Goal: Obtain resource: Download file/media

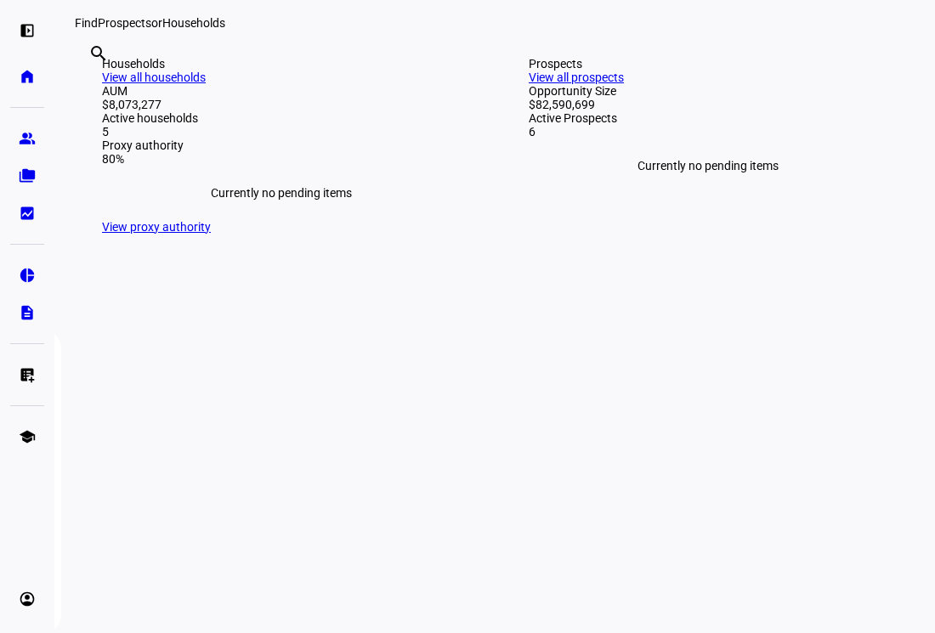
scroll to position [283, 0]
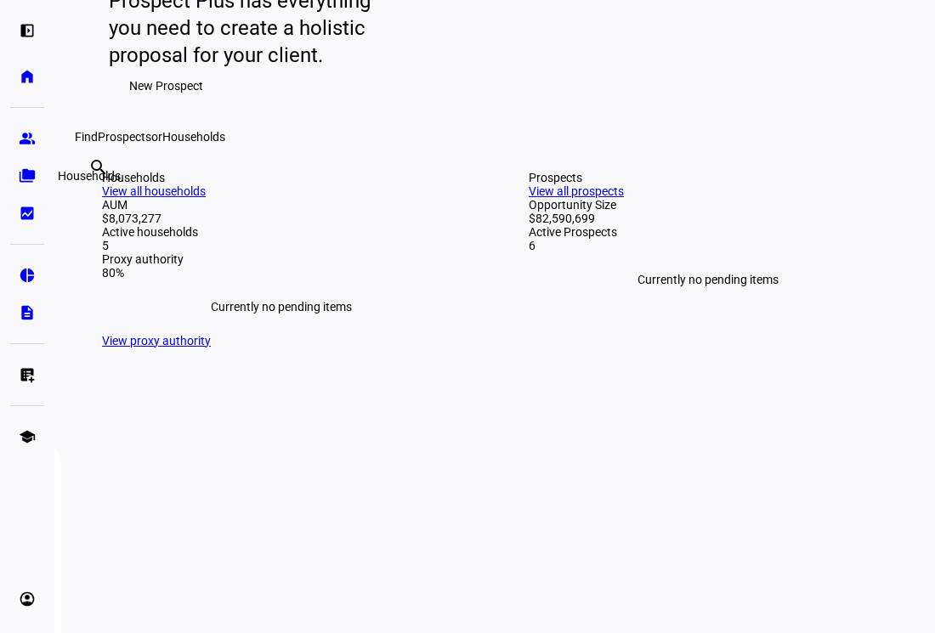
click at [21, 181] on eth-mat-symbol "folder_copy" at bounding box center [27, 175] width 17 height 17
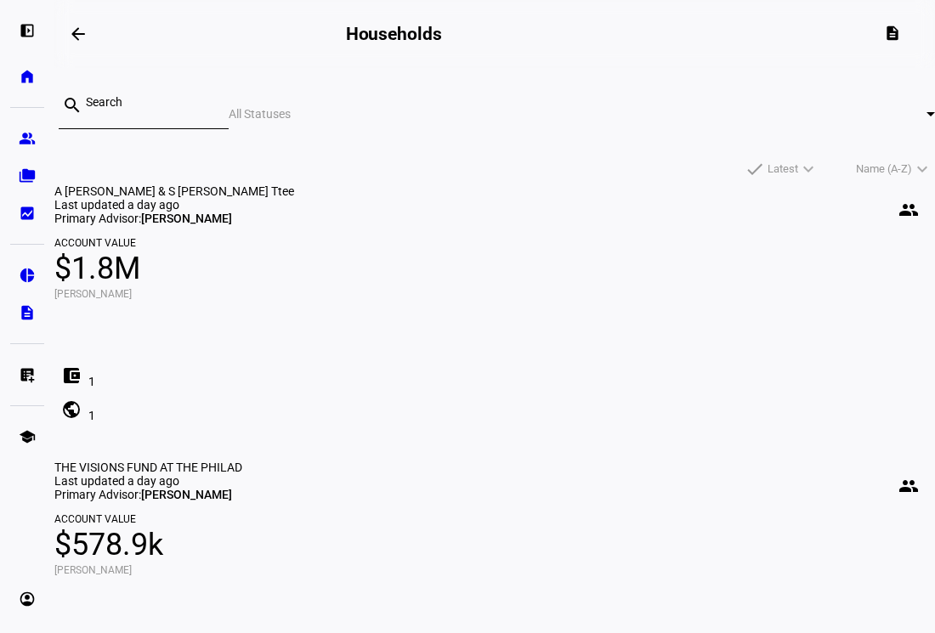
click at [291, 289] on span "$1.8M" at bounding box center [494, 268] width 880 height 41
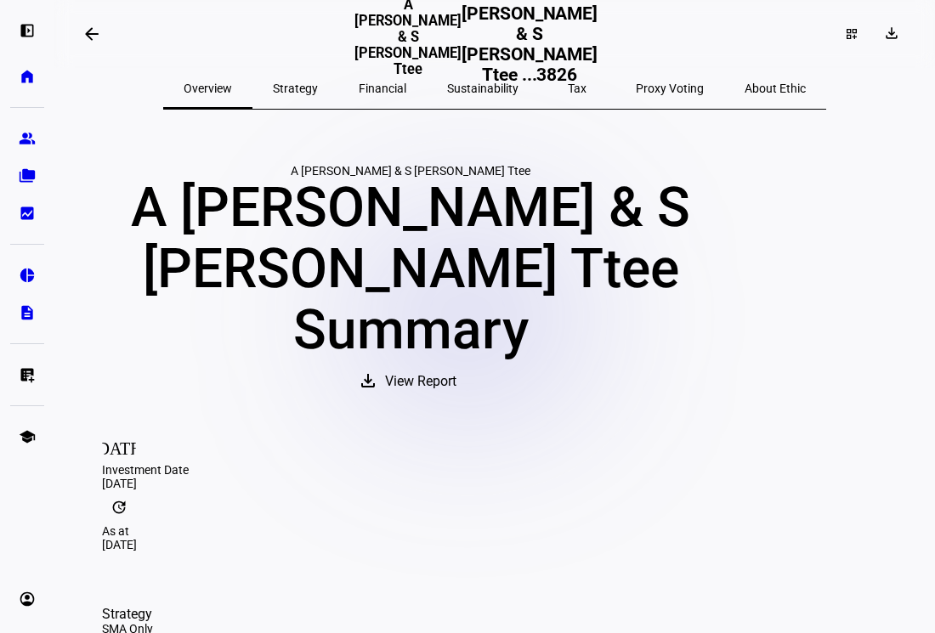
click at [318, 85] on span "Strategy" at bounding box center [295, 88] width 45 height 12
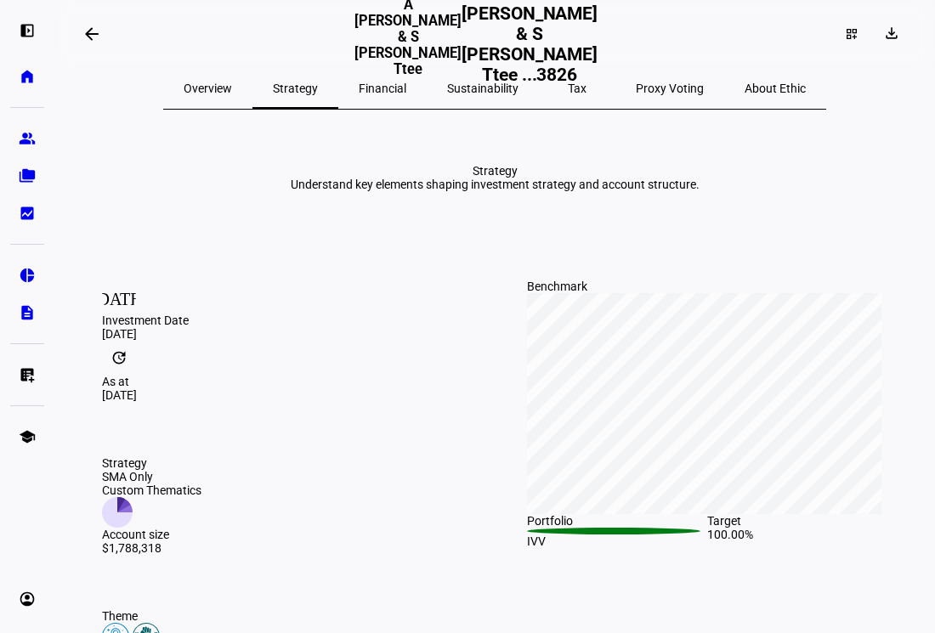
click at [406, 85] on span "Financial" at bounding box center [383, 88] width 48 height 12
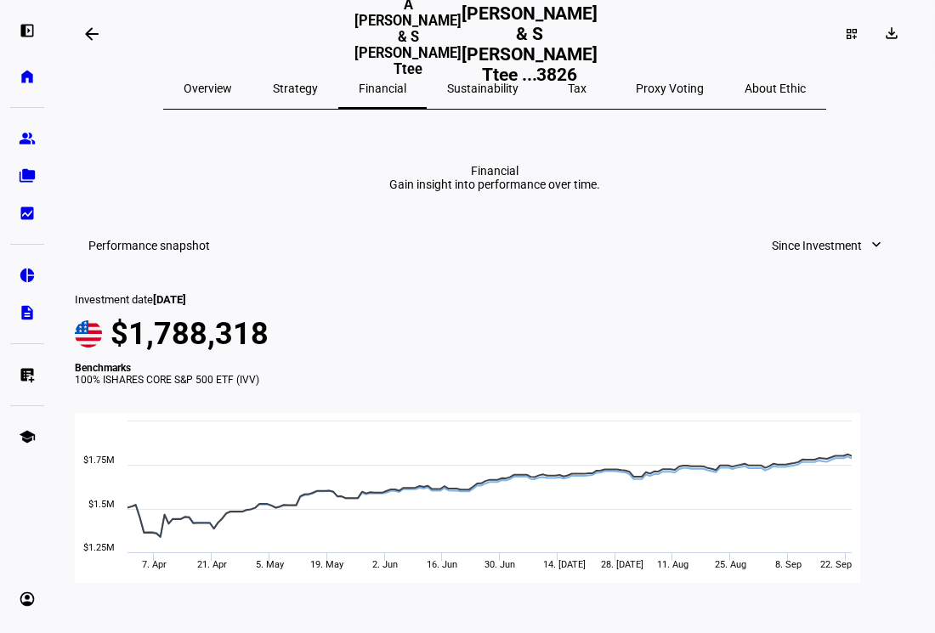
click at [488, 85] on span "Sustainability" at bounding box center [482, 88] width 71 height 12
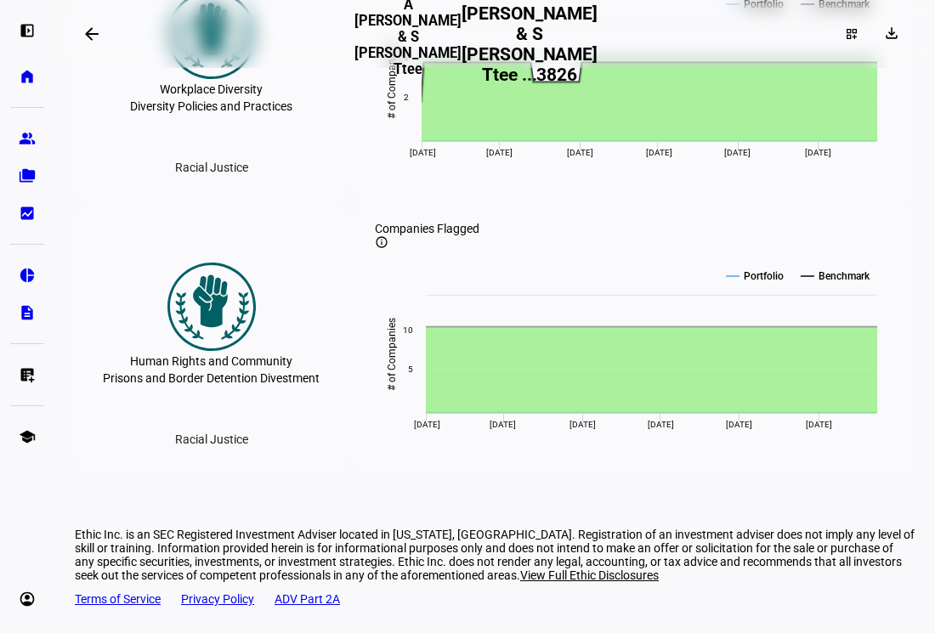
scroll to position [2961, 0]
click at [755, 10] on text "Portfolio" at bounding box center [763, 4] width 40 height 12
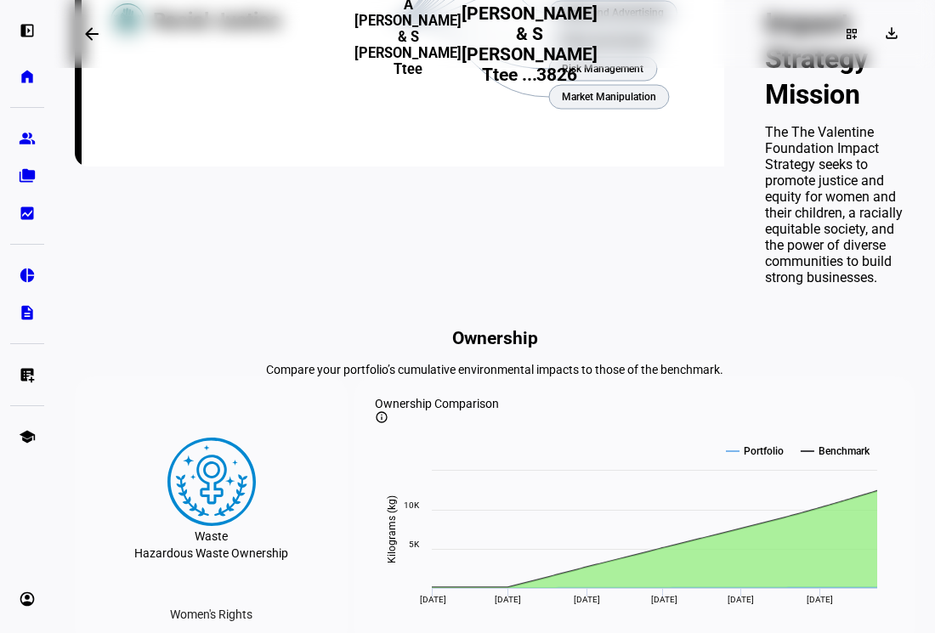
scroll to position [0, 0]
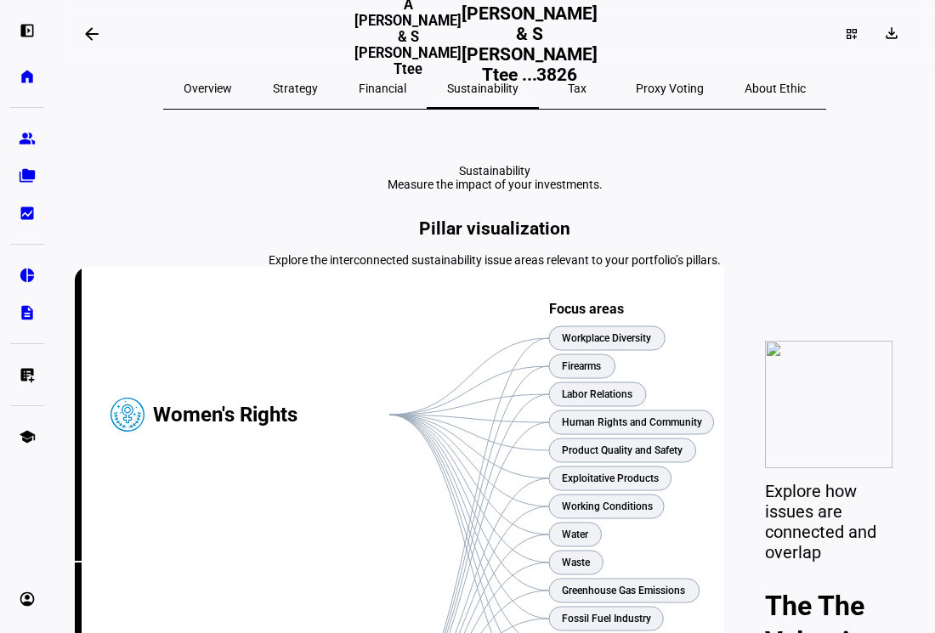
click at [636, 88] on span "Proxy Voting" at bounding box center [670, 88] width 68 height 12
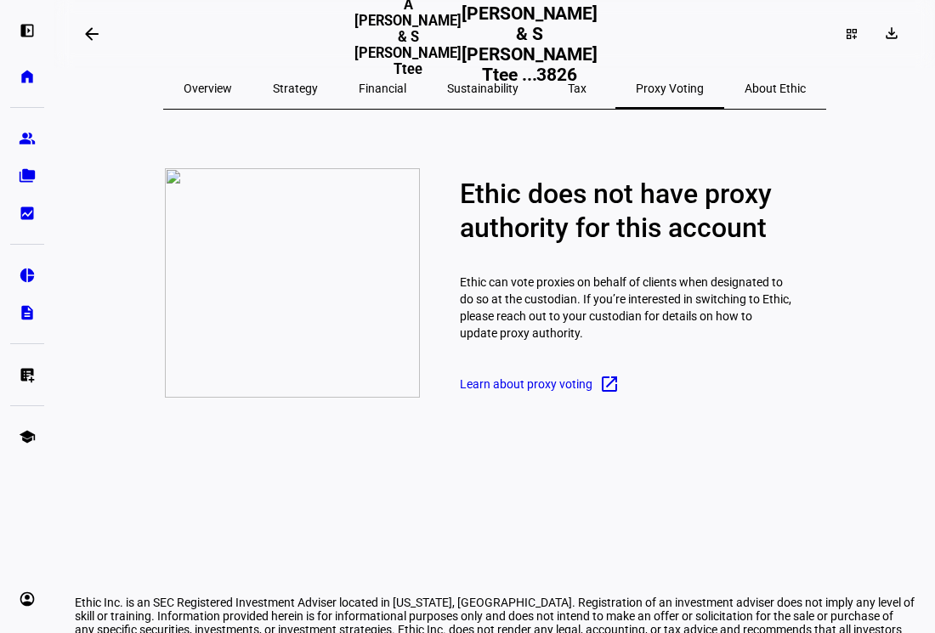
click at [588, 310] on p "Ethic can vote proxies on behalf of clients when designated to do so at the cus…" at bounding box center [625, 308] width 331 height 102
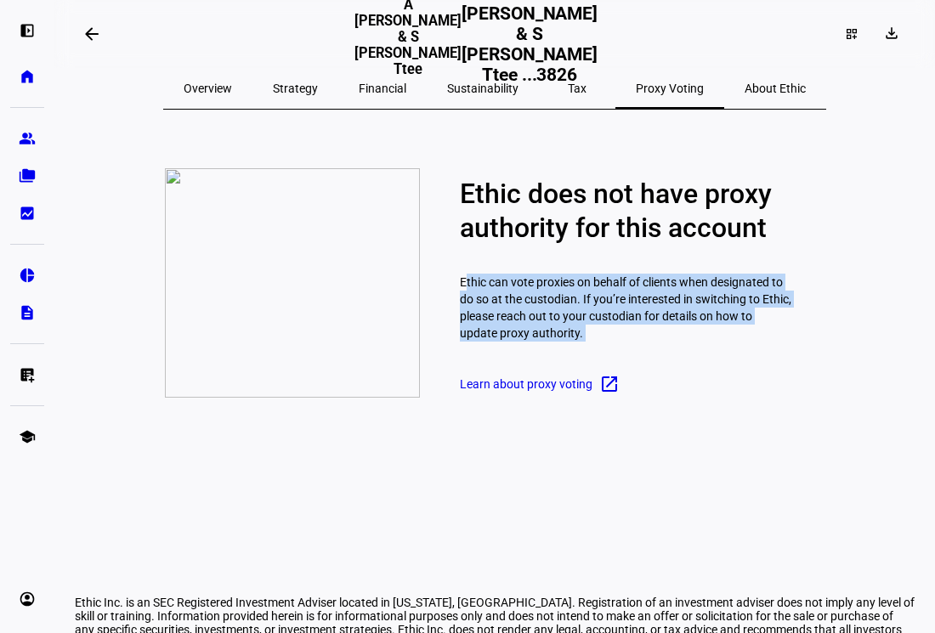
click at [588, 310] on p "Ethic can vote proxies on behalf of clients when designated to do so at the cus…" at bounding box center [625, 308] width 331 height 102
click at [623, 359] on p "Ethic can vote proxies on behalf of clients when designated to do so at the cus…" at bounding box center [625, 308] width 331 height 102
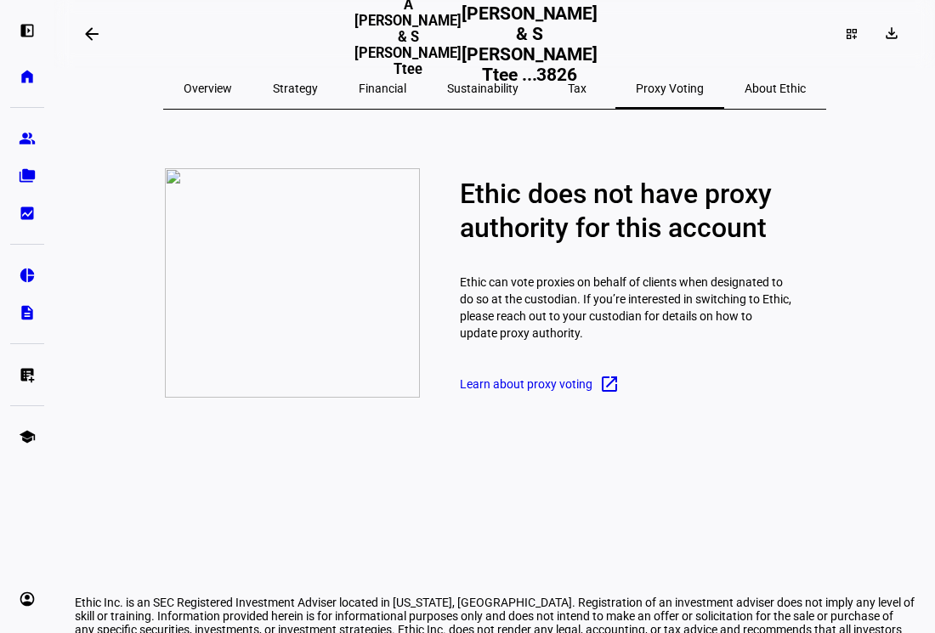
click at [744, 90] on span "About Ethic" at bounding box center [774, 88] width 61 height 12
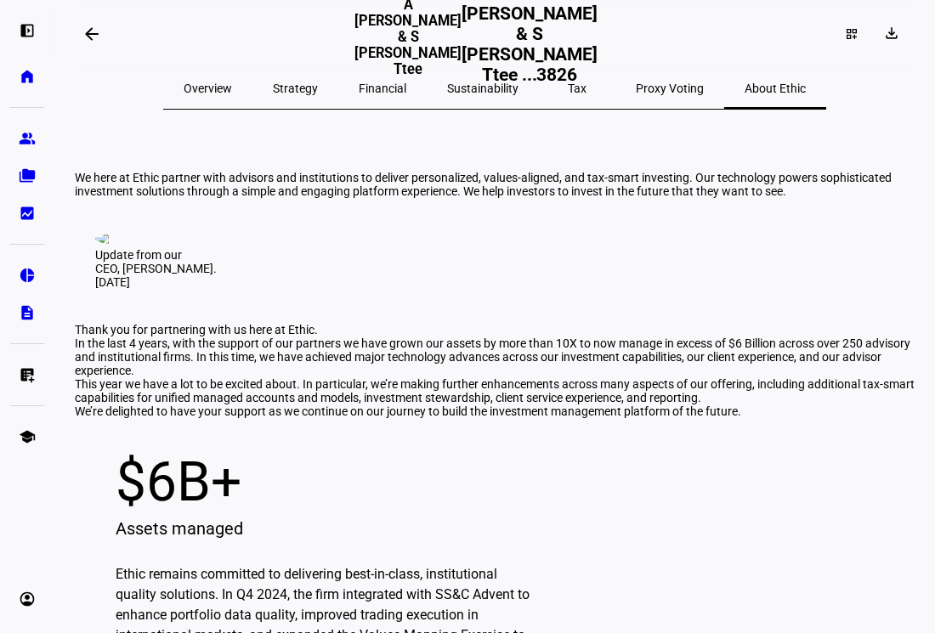
click at [488, 91] on span "Sustainability" at bounding box center [482, 88] width 71 height 12
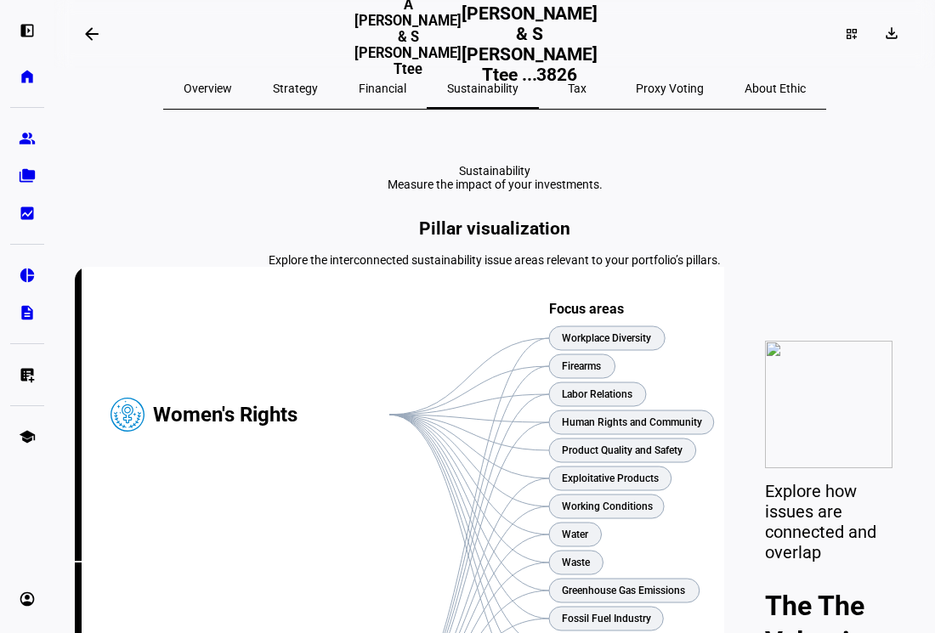
click at [406, 93] on span "Financial" at bounding box center [383, 88] width 48 height 12
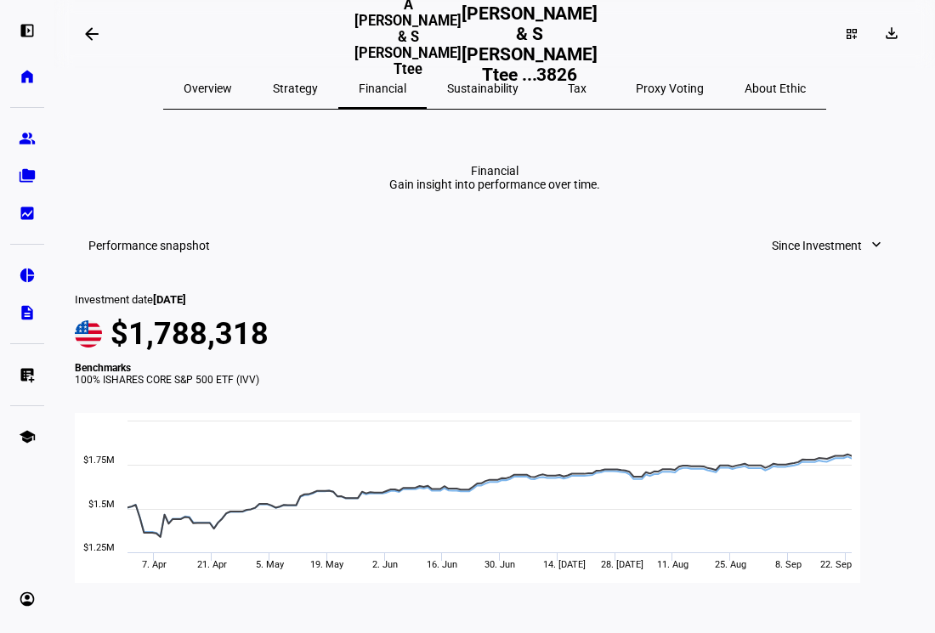
click at [318, 93] on span "Strategy" at bounding box center [295, 88] width 45 height 12
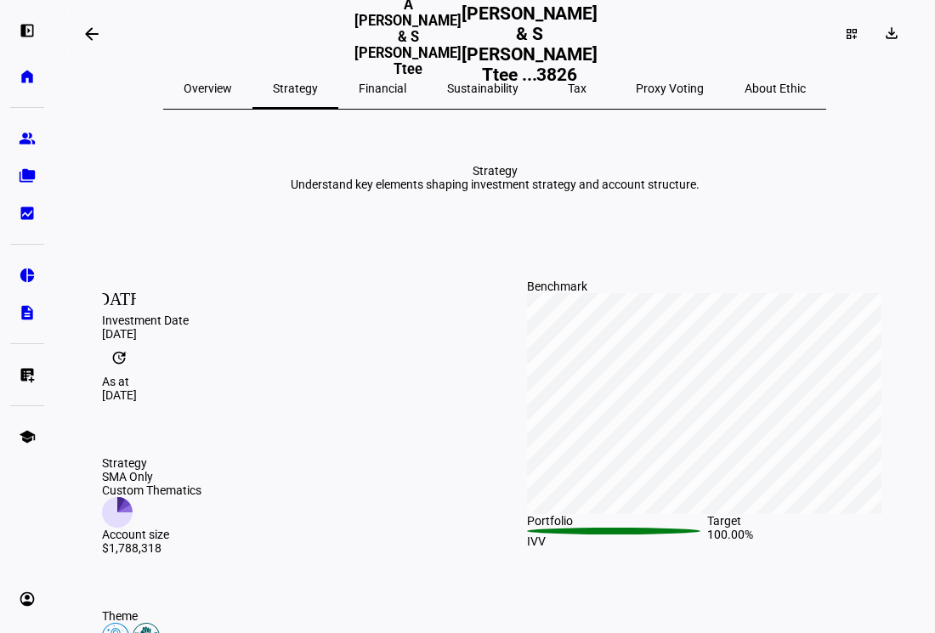
click at [396, 82] on span "Financial" at bounding box center [383, 88] width 48 height 12
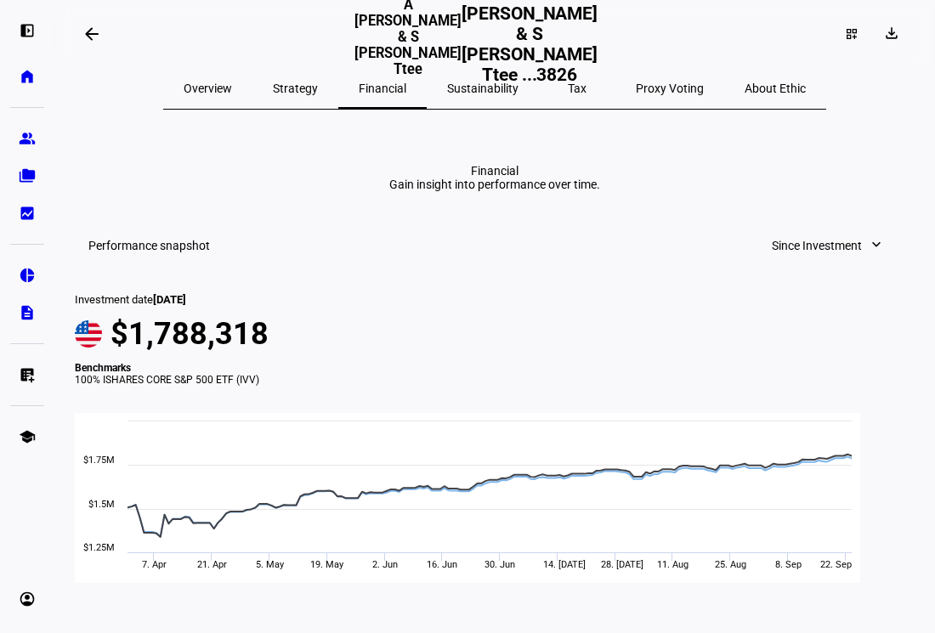
click at [636, 90] on span "Proxy Voting" at bounding box center [670, 88] width 68 height 12
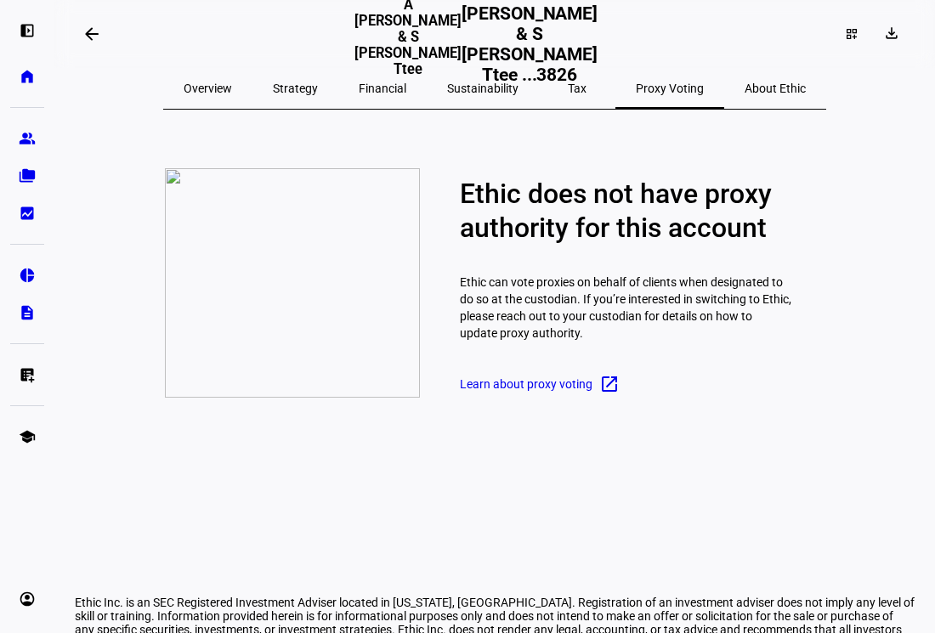
click at [232, 85] on span "Overview" at bounding box center [208, 88] width 48 height 12
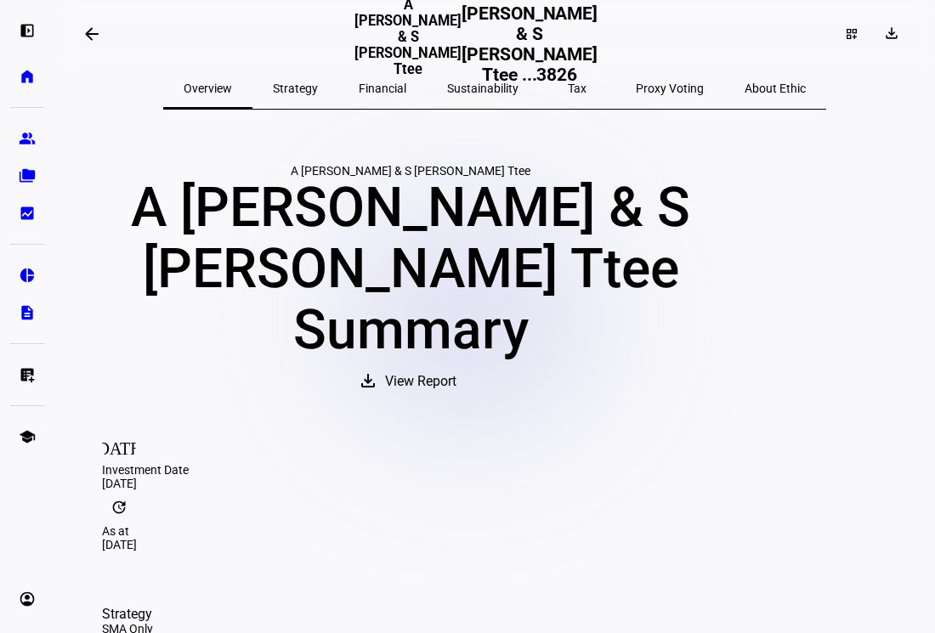
click at [456, 368] on span "View Report" at bounding box center [420, 381] width 71 height 41
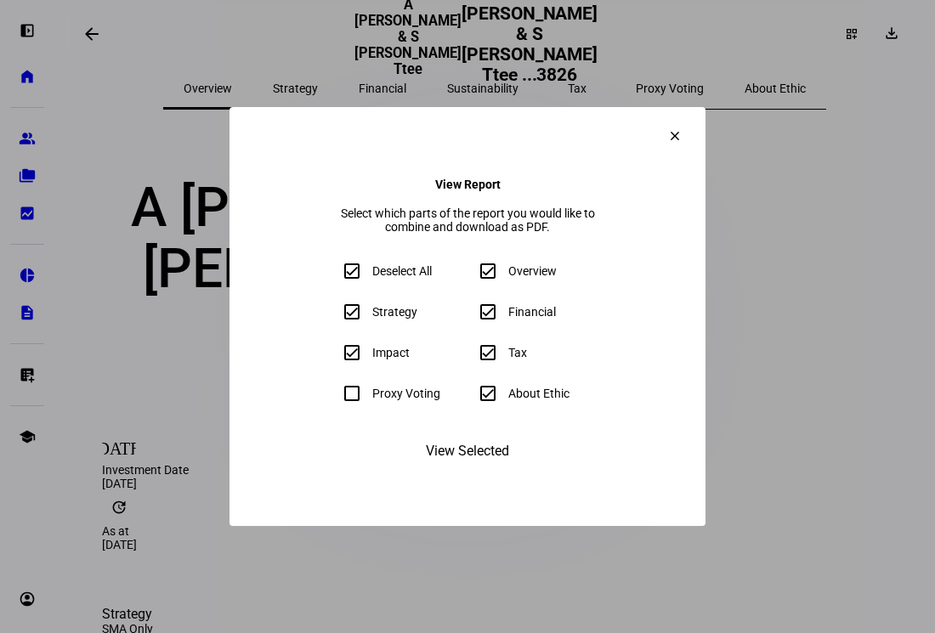
click at [439, 472] on span "View Selected" at bounding box center [467, 451] width 83 height 41
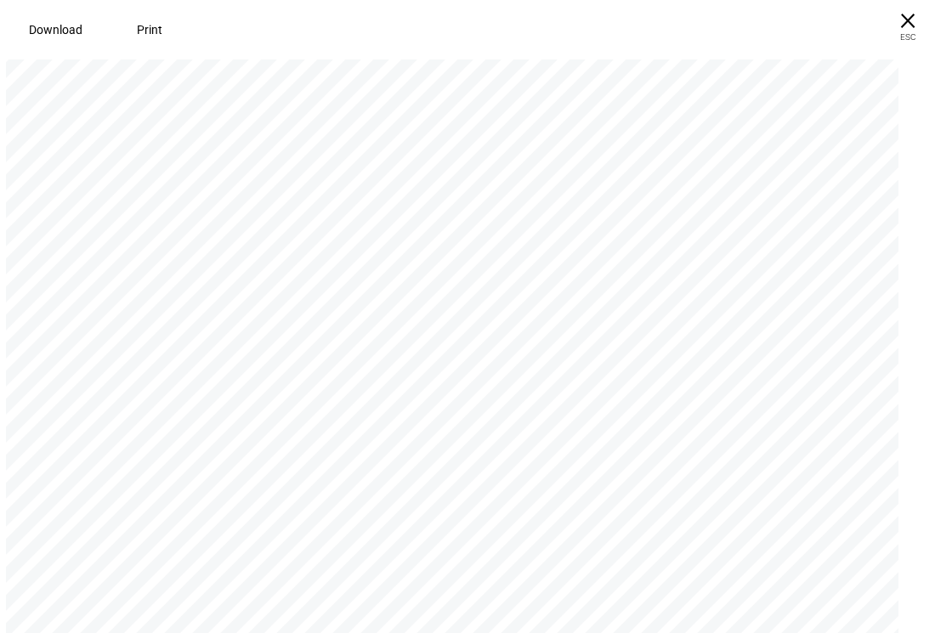
scroll to position [12531, 0]
click at [30, 25] on span "Download" at bounding box center [56, 30] width 54 height 14
click at [896, 39] on span "ESC" at bounding box center [907, 31] width 54 height 25
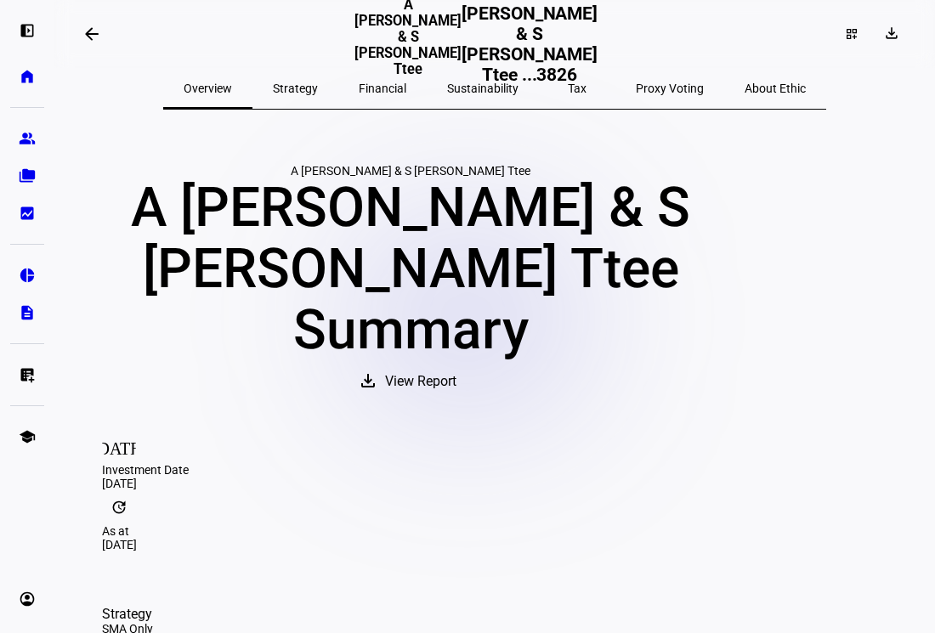
click at [97, 27] on mat-icon "arrow_backwards" at bounding box center [92, 34] width 20 height 20
